Goal: Task Accomplishment & Management: Use online tool/utility

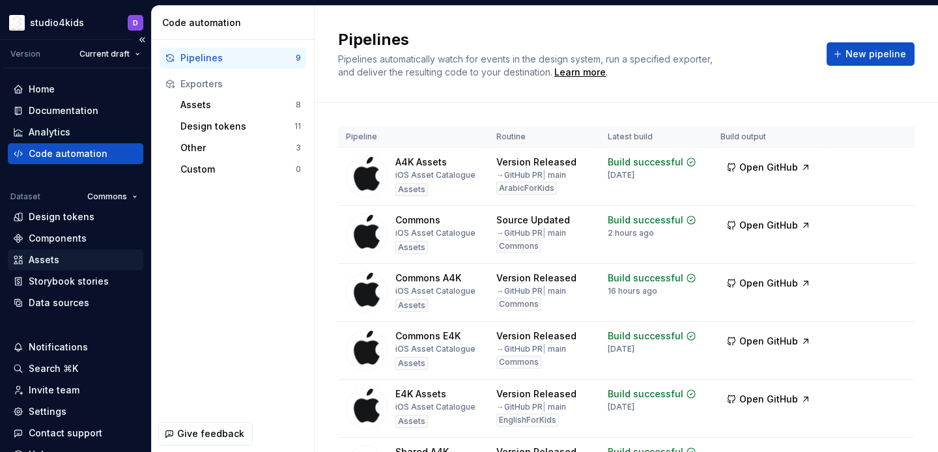
click at [63, 261] on div "Assets" at bounding box center [75, 259] width 125 height 13
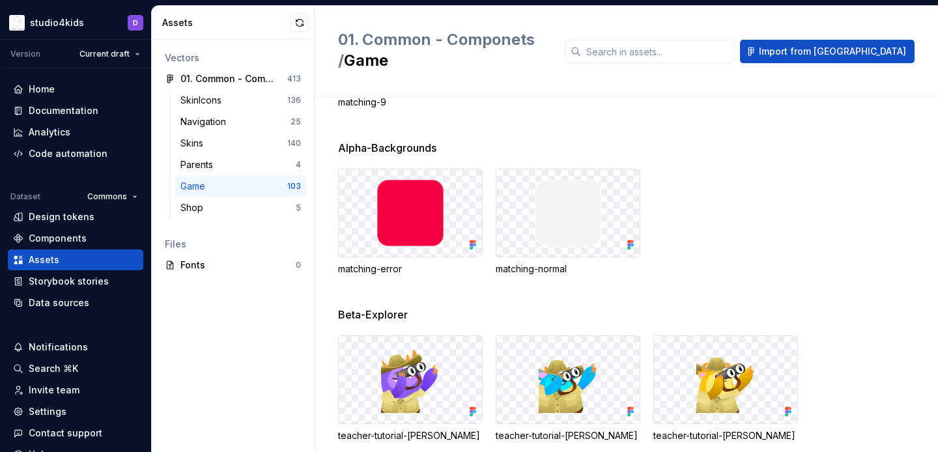
scroll to position [4339, 0]
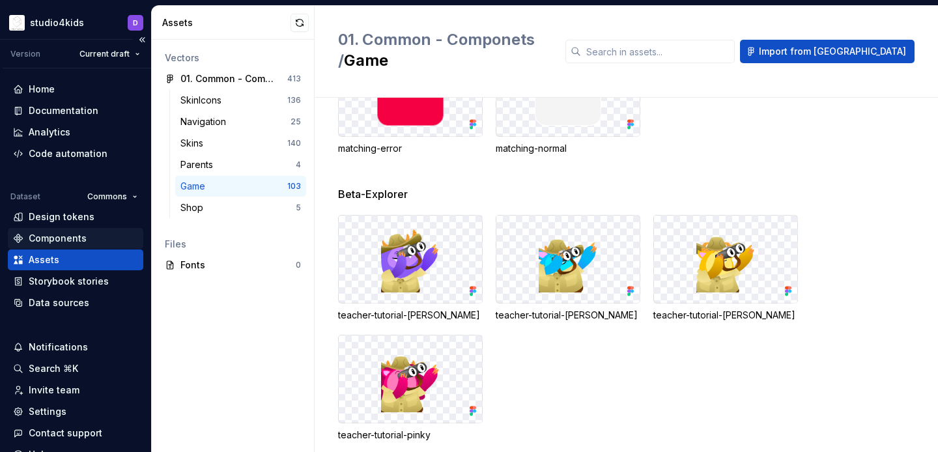
click at [76, 236] on div "Components" at bounding box center [58, 238] width 58 height 13
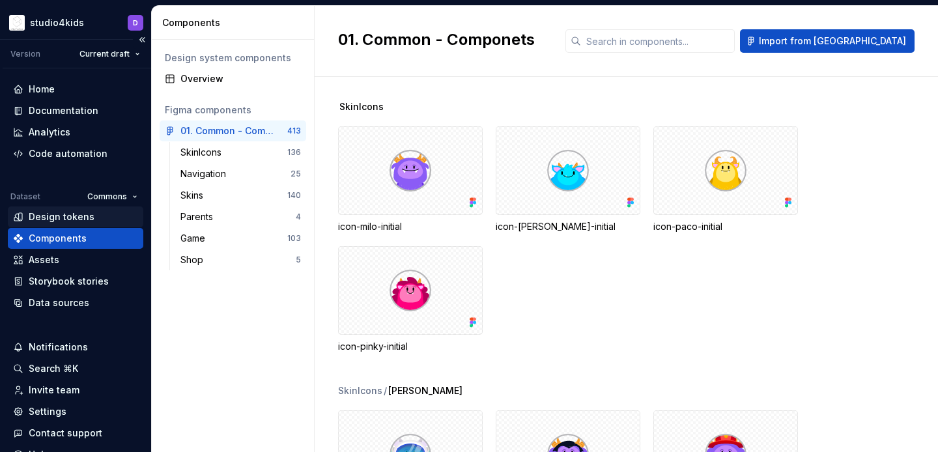
click at [74, 220] on div "Design tokens" at bounding box center [62, 216] width 66 height 13
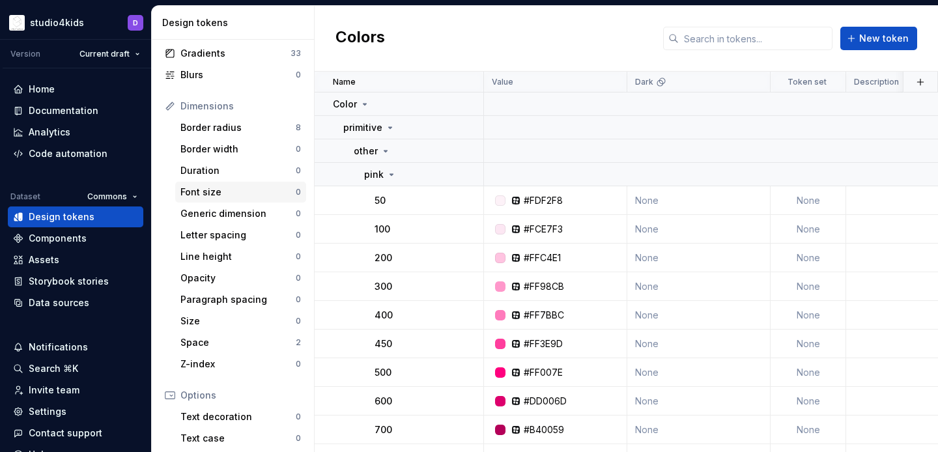
scroll to position [261, 0]
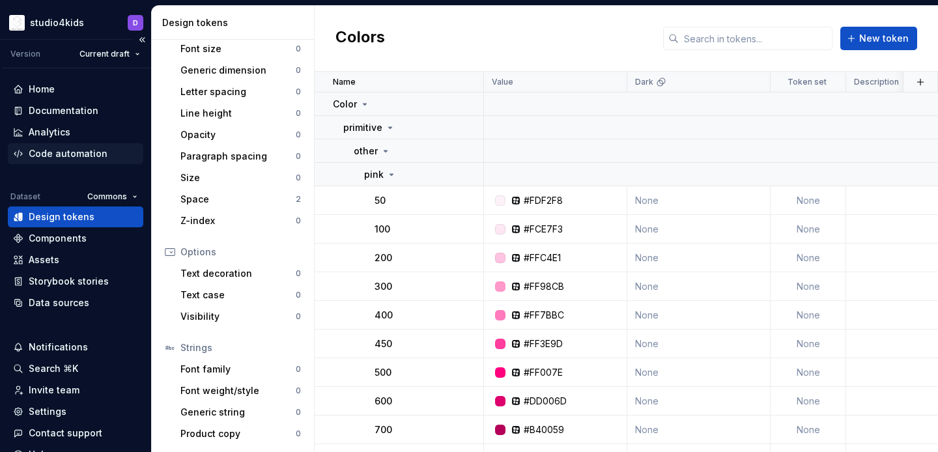
click at [67, 148] on div "Code automation" at bounding box center [68, 153] width 79 height 13
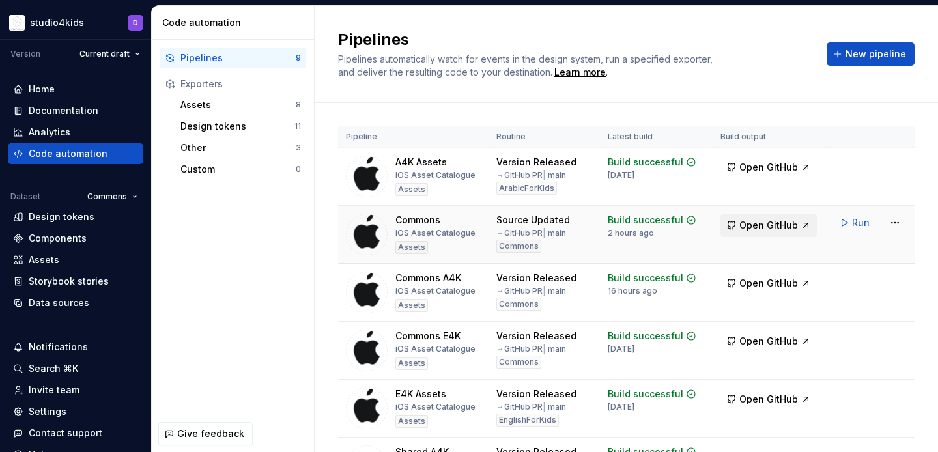
click at [773, 221] on span "Open GitHub" at bounding box center [768, 225] width 59 height 13
click at [778, 222] on span "Open GitHub" at bounding box center [768, 225] width 59 height 13
click at [861, 228] on span "Run" at bounding box center [861, 222] width 18 height 13
click at [48, 255] on div "Assets" at bounding box center [44, 259] width 31 height 13
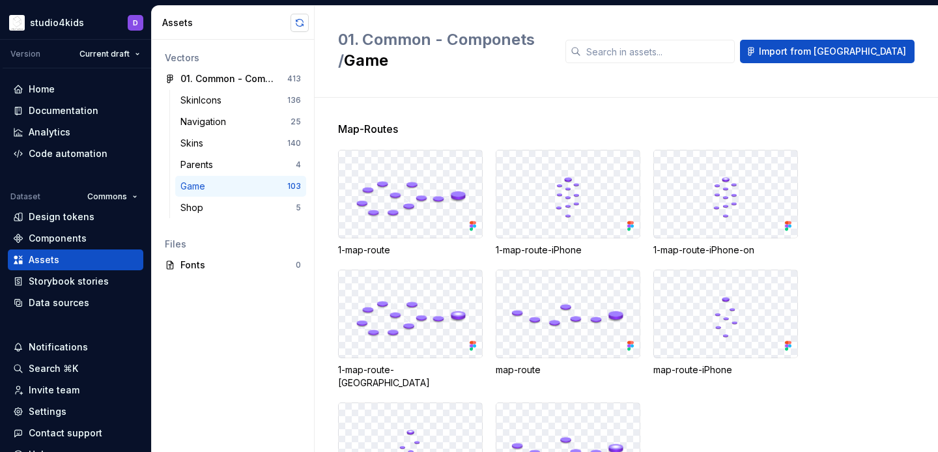
click at [295, 23] on button "button" at bounding box center [299, 23] width 18 height 18
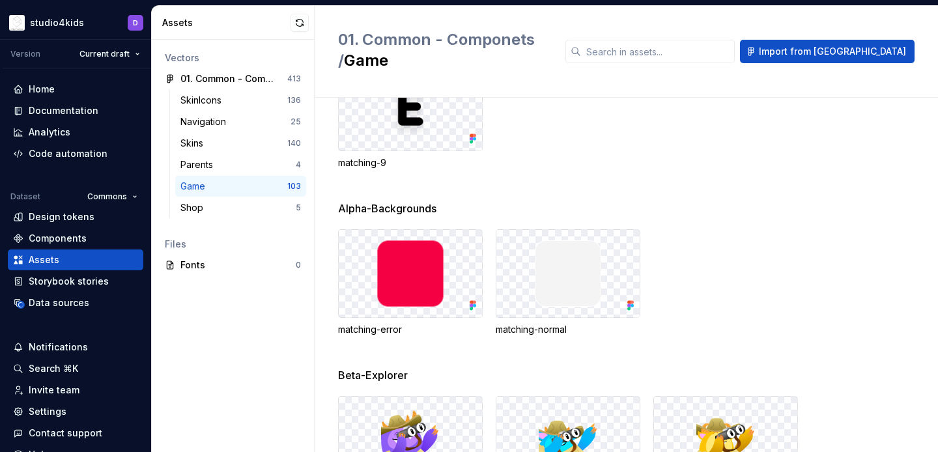
scroll to position [4339, 0]
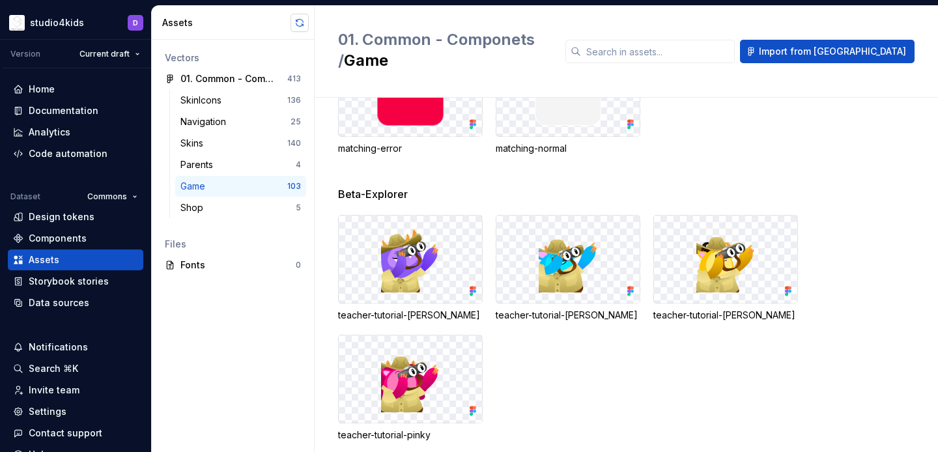
click at [297, 21] on button "button" at bounding box center [299, 23] width 18 height 18
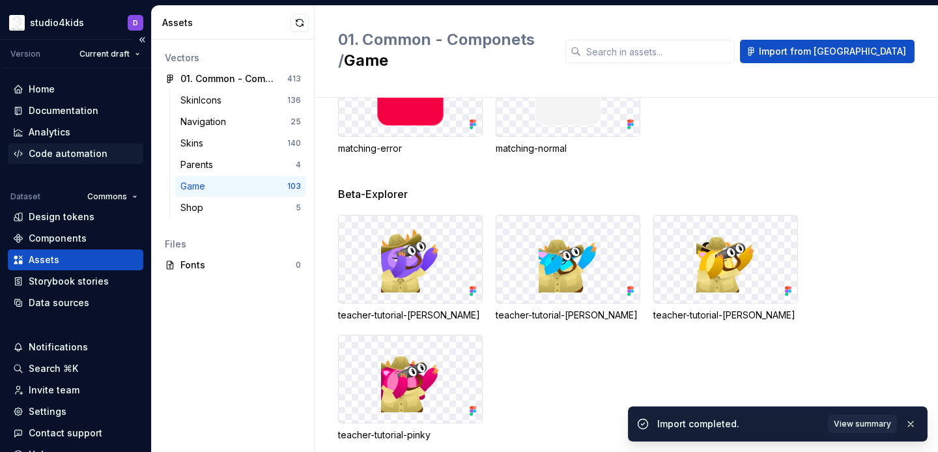
click at [113, 157] on div "Code automation" at bounding box center [75, 153] width 125 height 13
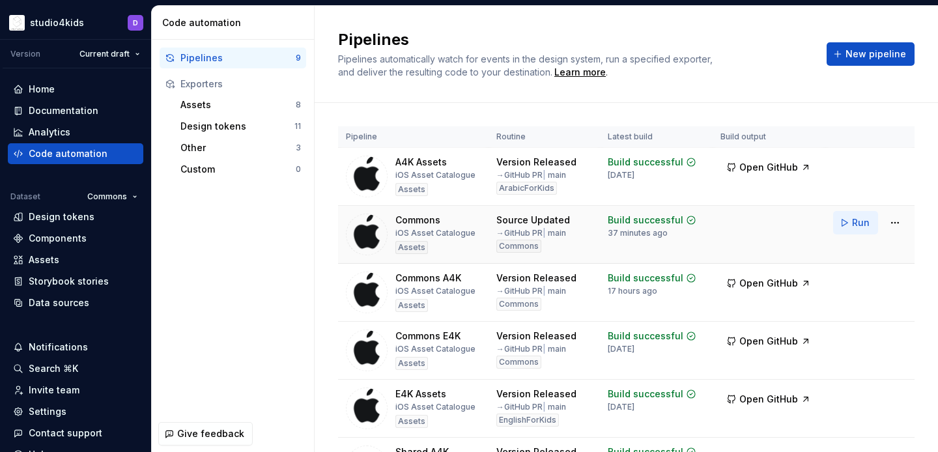
click at [860, 218] on span "Run" at bounding box center [861, 222] width 18 height 13
click at [792, 219] on span "Open GitHub" at bounding box center [768, 225] width 59 height 13
